Goal: Information Seeking & Learning: Learn about a topic

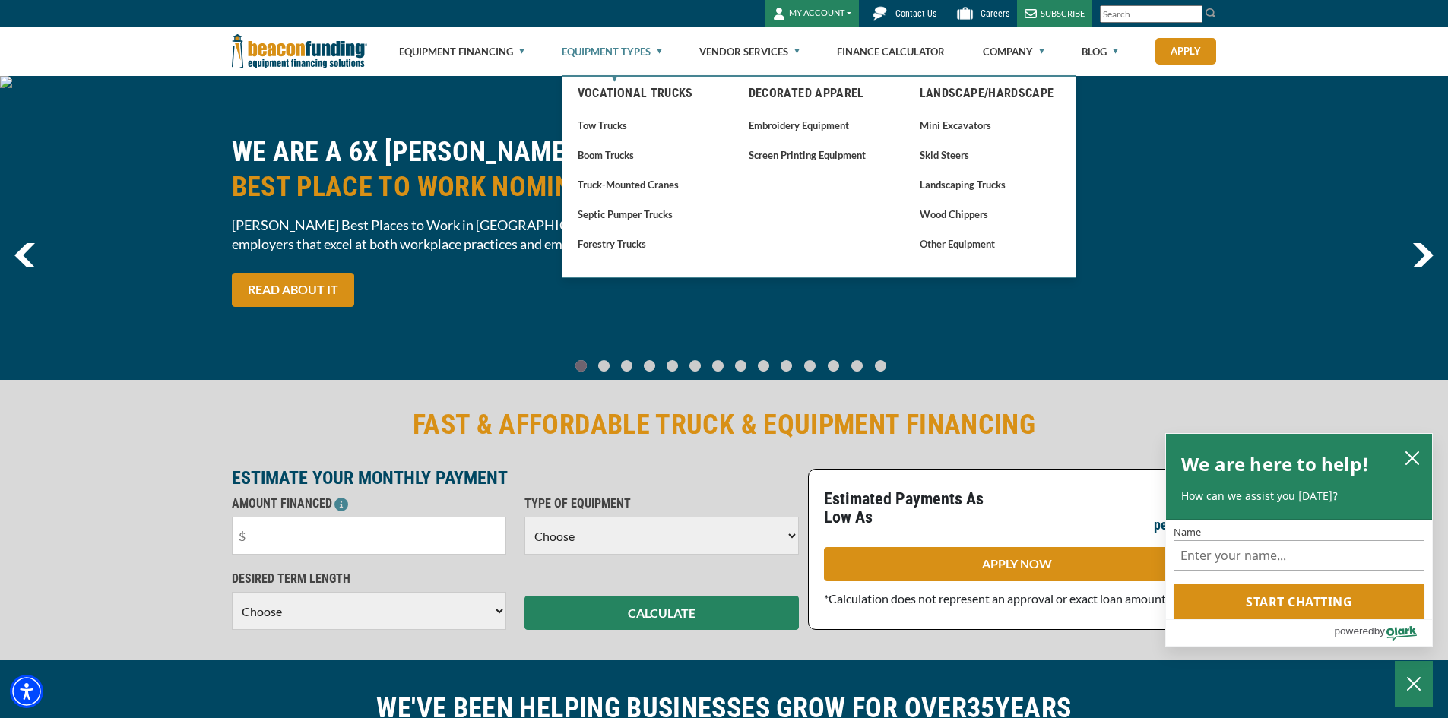
click at [656, 52] on link "Equipment Types" at bounding box center [612, 51] width 100 height 49
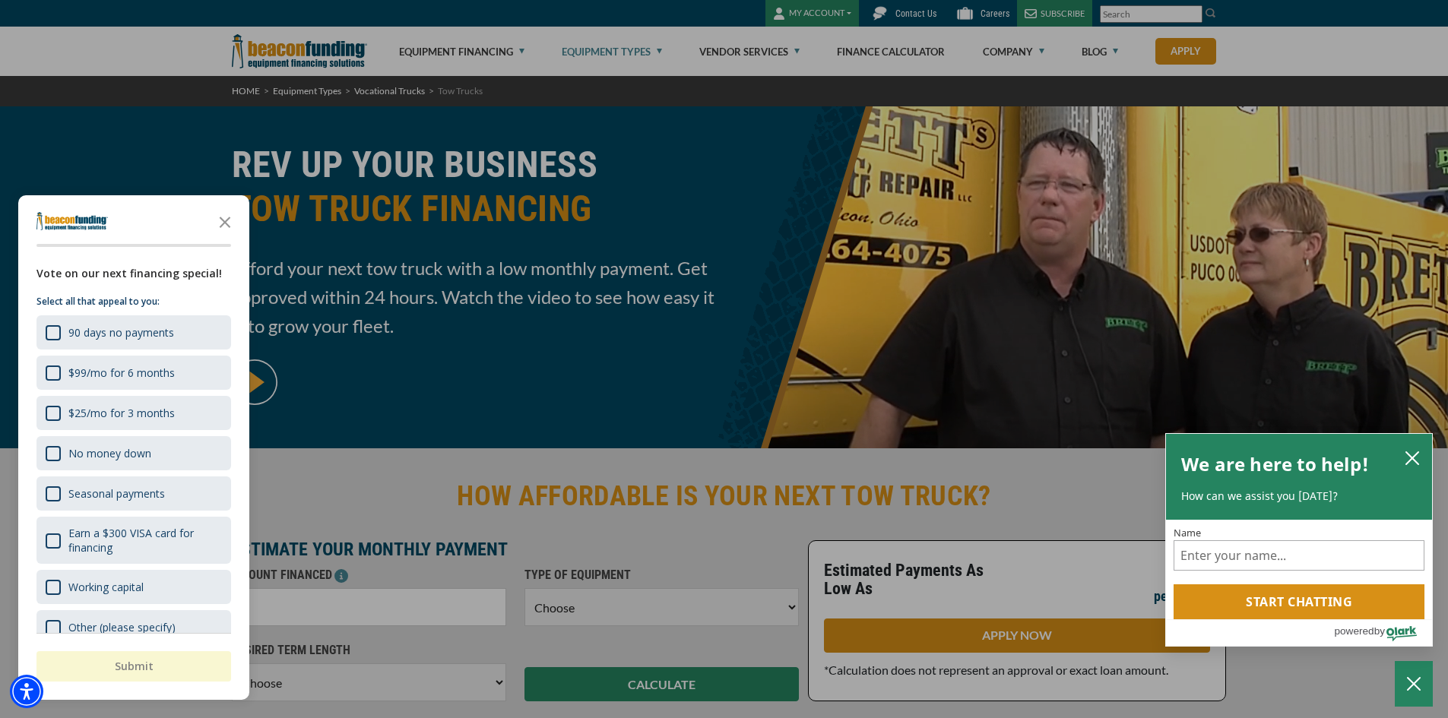
click at [653, 53] on div "button" at bounding box center [724, 359] width 1448 height 718
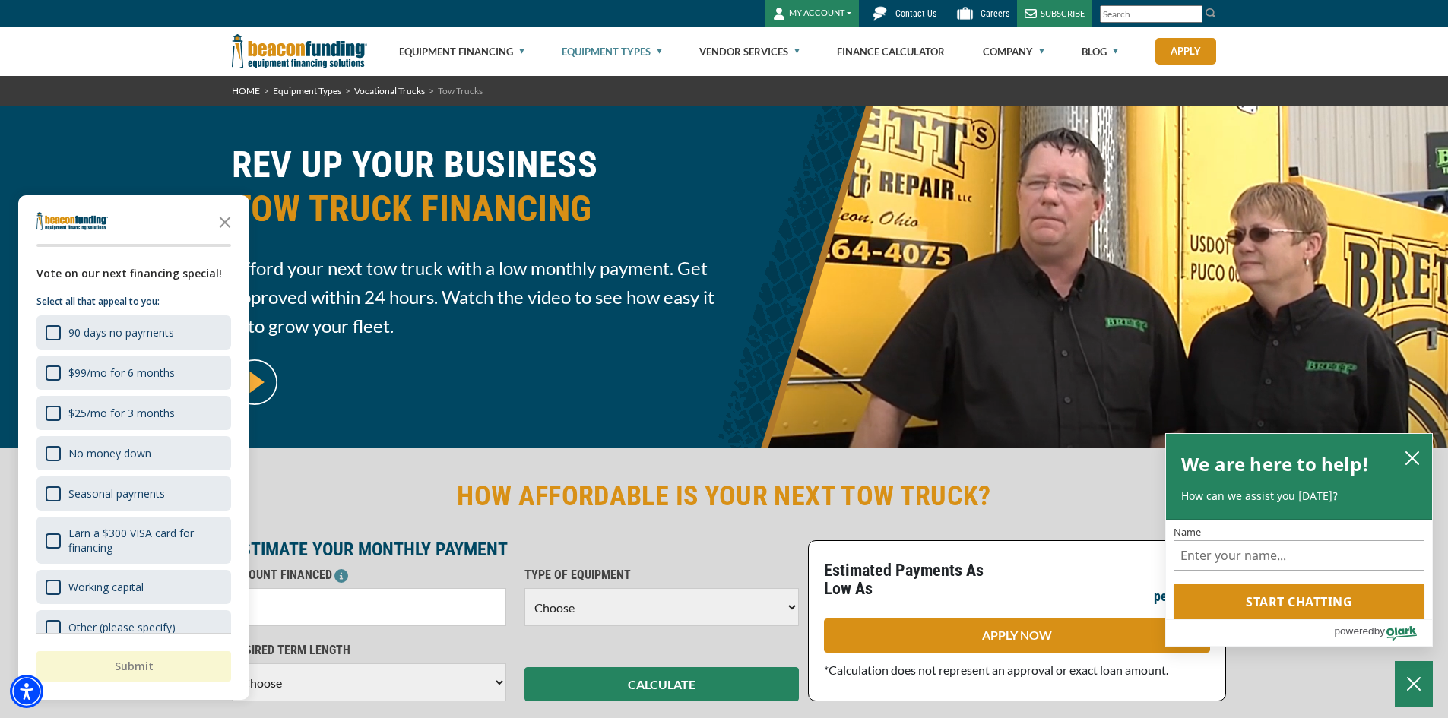
click at [655, 55] on link "Equipment Types" at bounding box center [612, 51] width 100 height 49
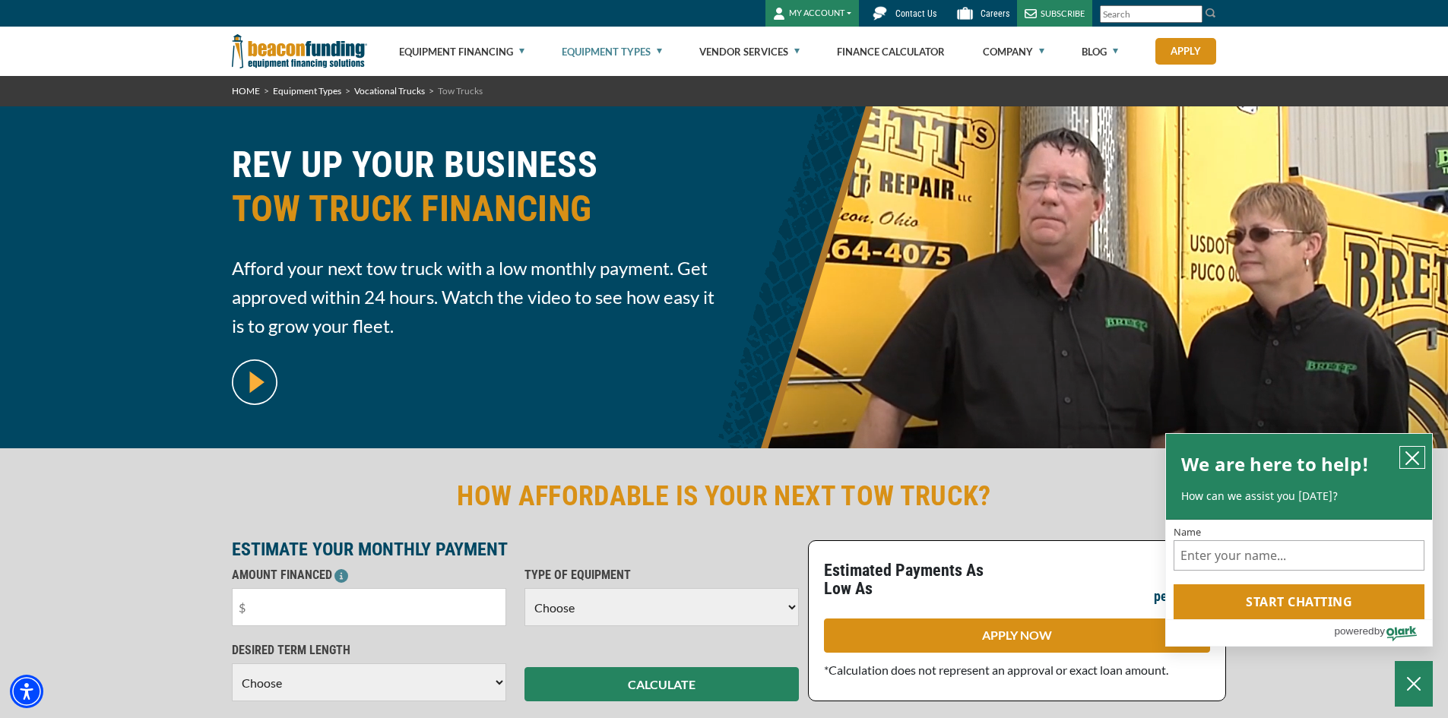
click at [1411, 457] on icon "close chatbox" at bounding box center [1412, 458] width 12 height 12
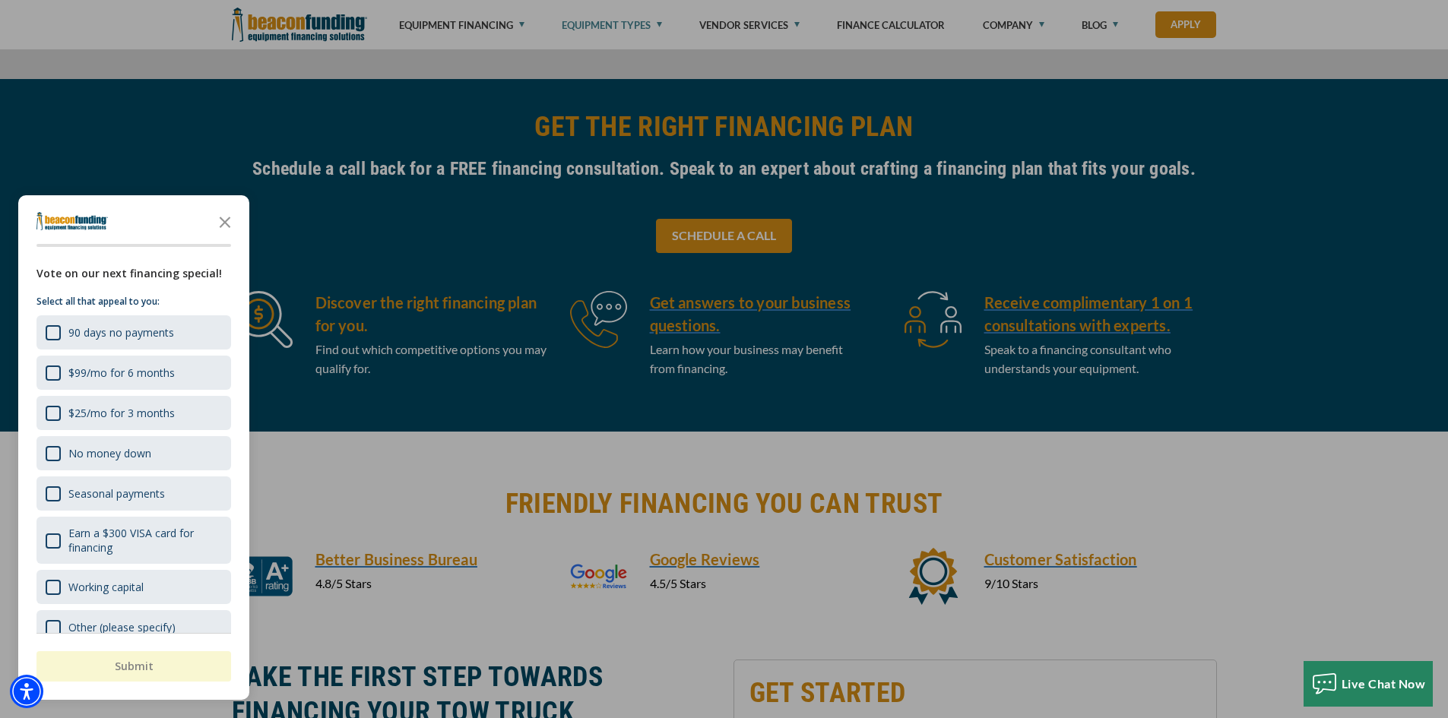
scroll to position [912, 0]
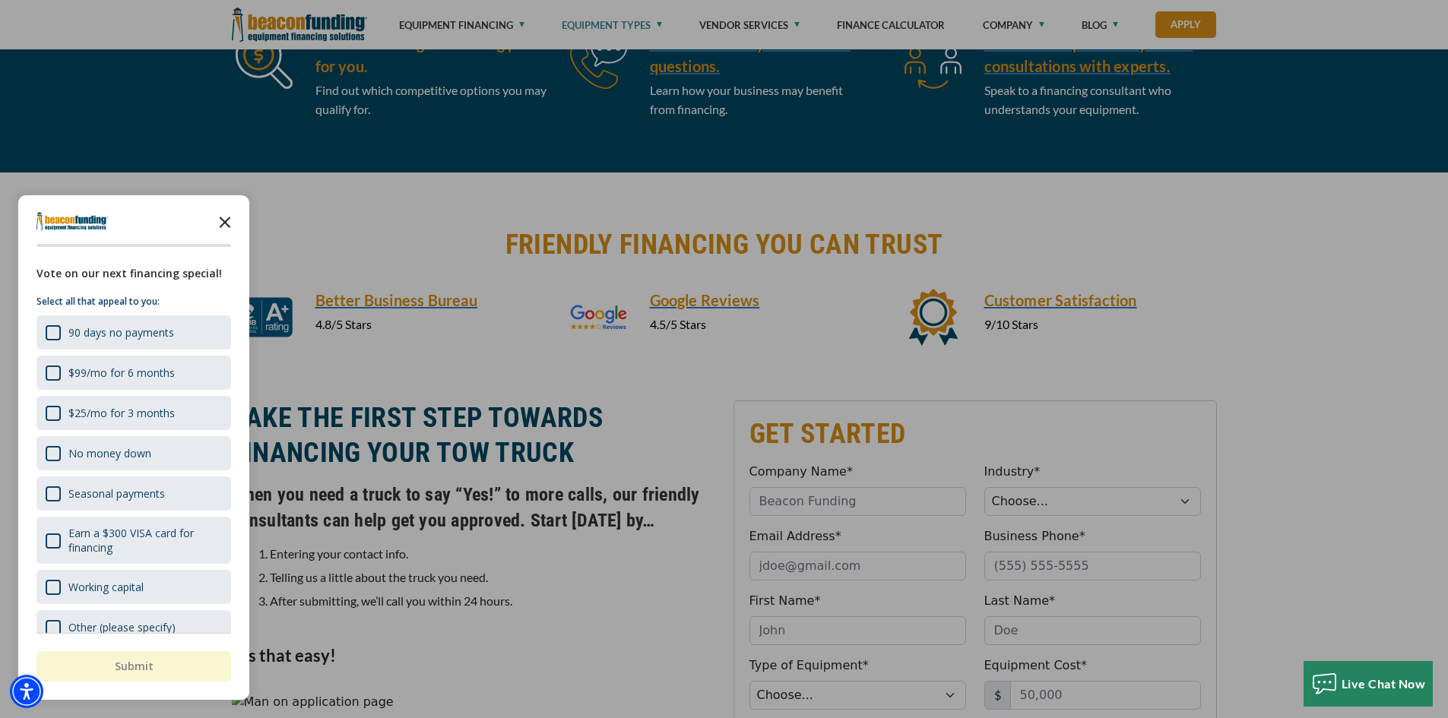
click at [223, 220] on polygon "Close the survey" at bounding box center [225, 222] width 11 height 11
